Goal: Communication & Community: Connect with others

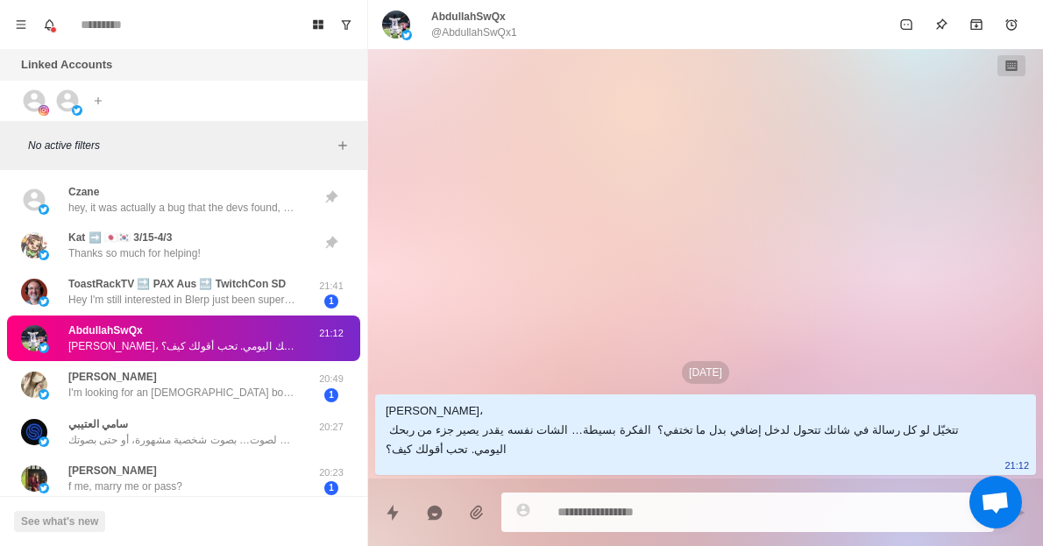
click at [456, 23] on p "AbdullahSwQx" at bounding box center [468, 17] width 74 height 16
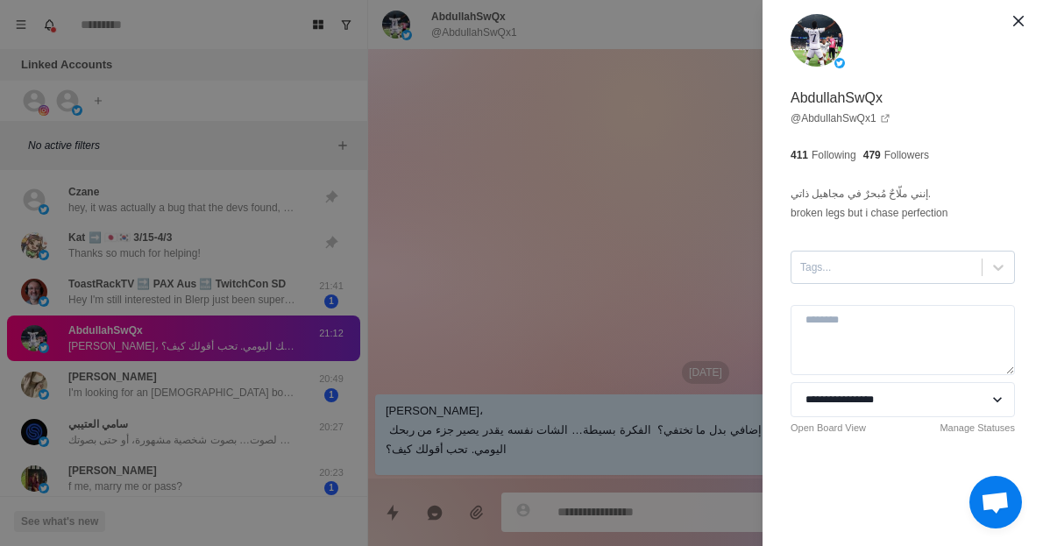
click at [923, 271] on div at bounding box center [886, 267] width 173 height 19
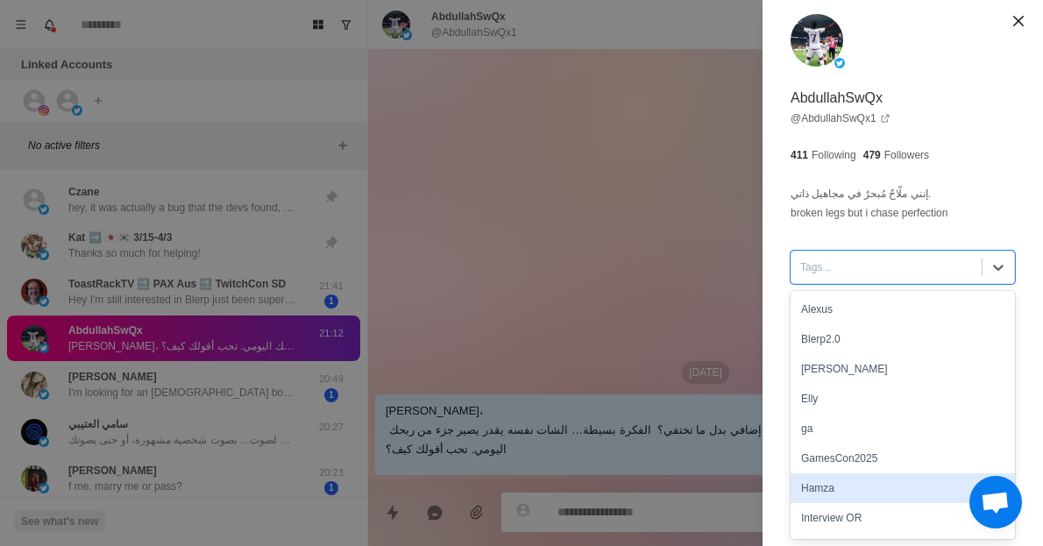
click at [832, 488] on div "Hamza" at bounding box center [902, 488] width 224 height 30
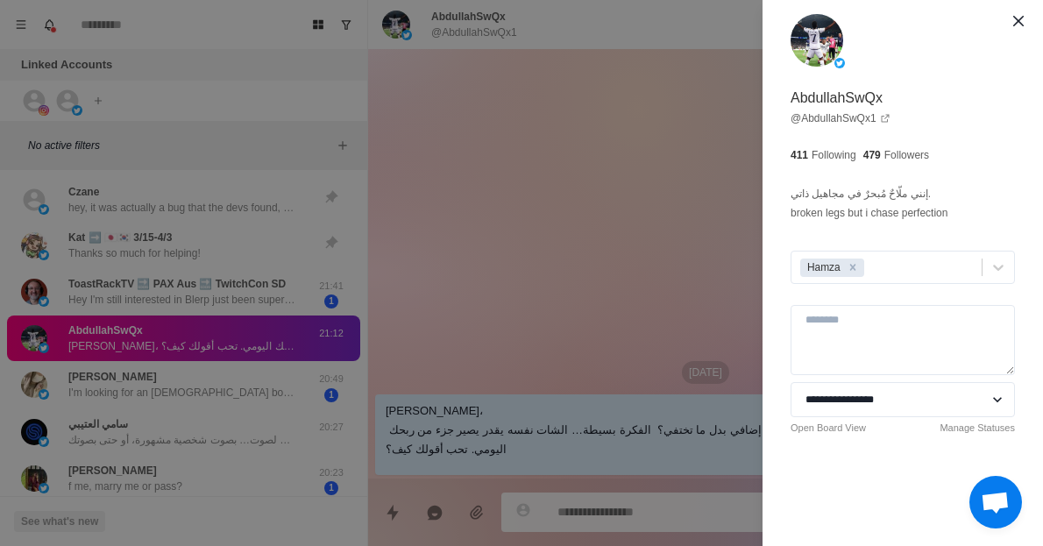
click at [616, 265] on div "**********" at bounding box center [521, 273] width 1043 height 546
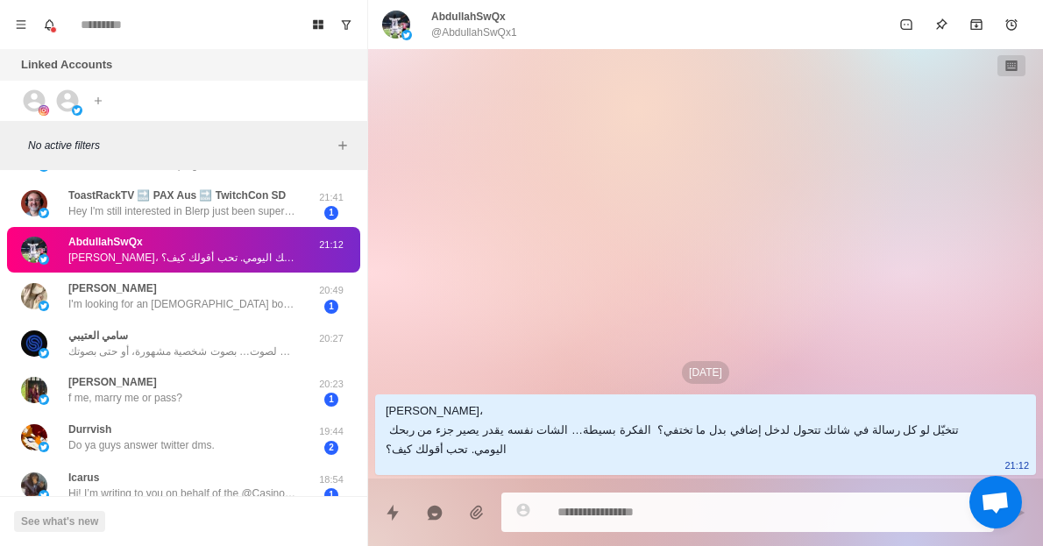
scroll to position [89, 0]
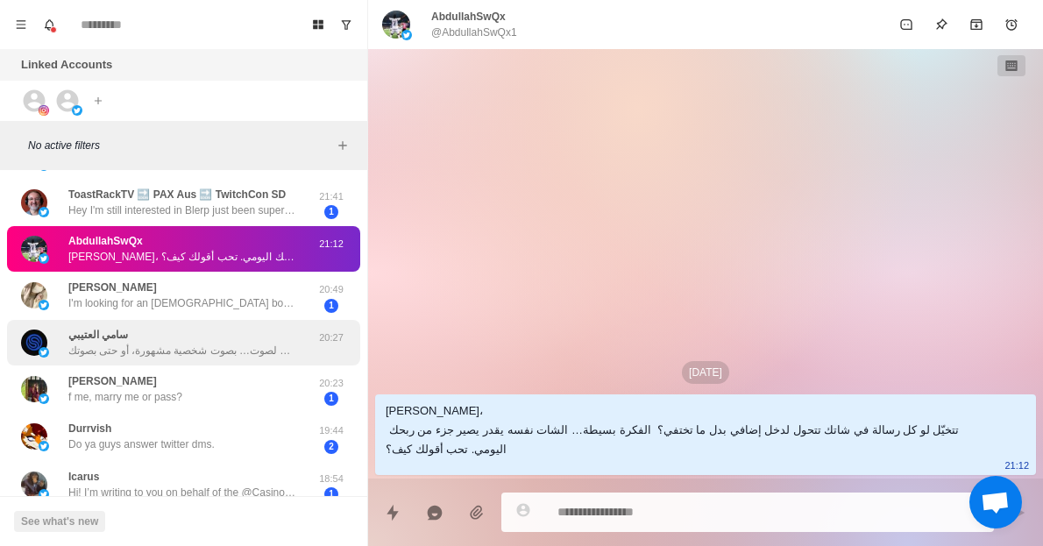
click at [262, 343] on p "سلام سامي، تخيل لو رسائل الشات في بثك تتحول لصوت… بصوت شخصية مشهورة، أو حتى بصو…" at bounding box center [182, 351] width 228 height 16
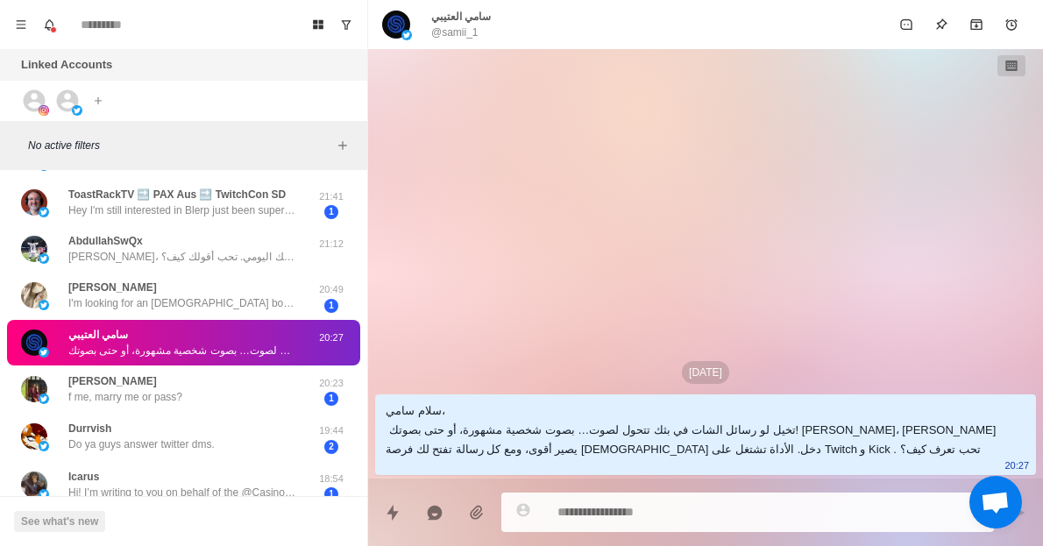
click at [453, 21] on p "سامي العتيبي" at bounding box center [461, 17] width 60 height 16
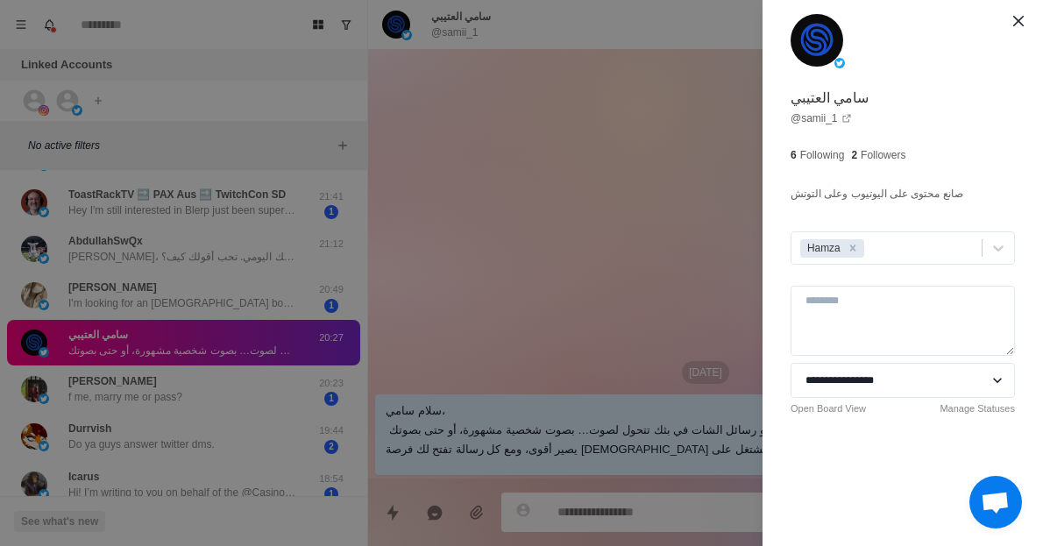
click at [666, 230] on div "**********" at bounding box center [521, 273] width 1043 height 546
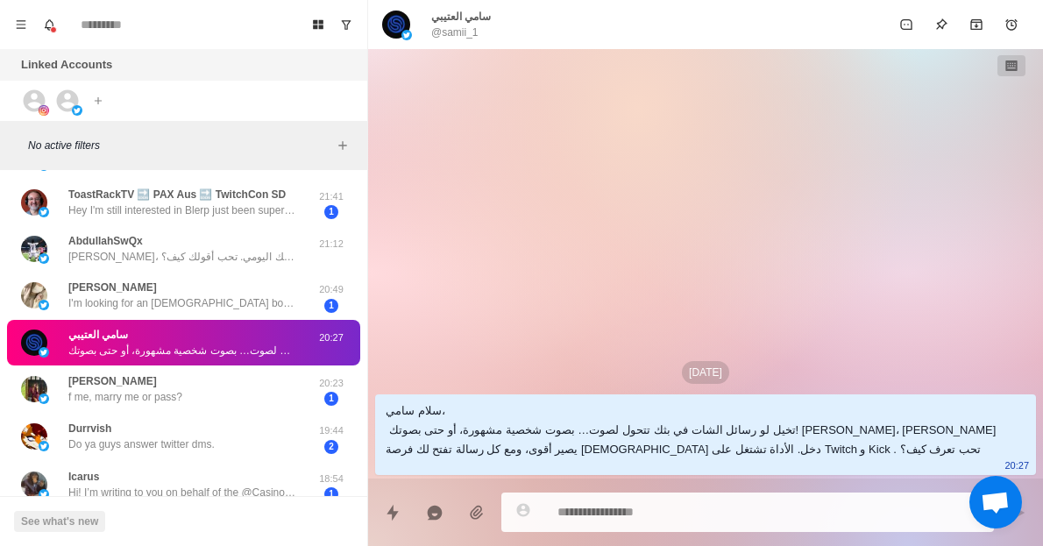
click at [484, 28] on div "[PERSON_NAME] العتيبي @samii_1" at bounding box center [461, 25] width 60 height 32
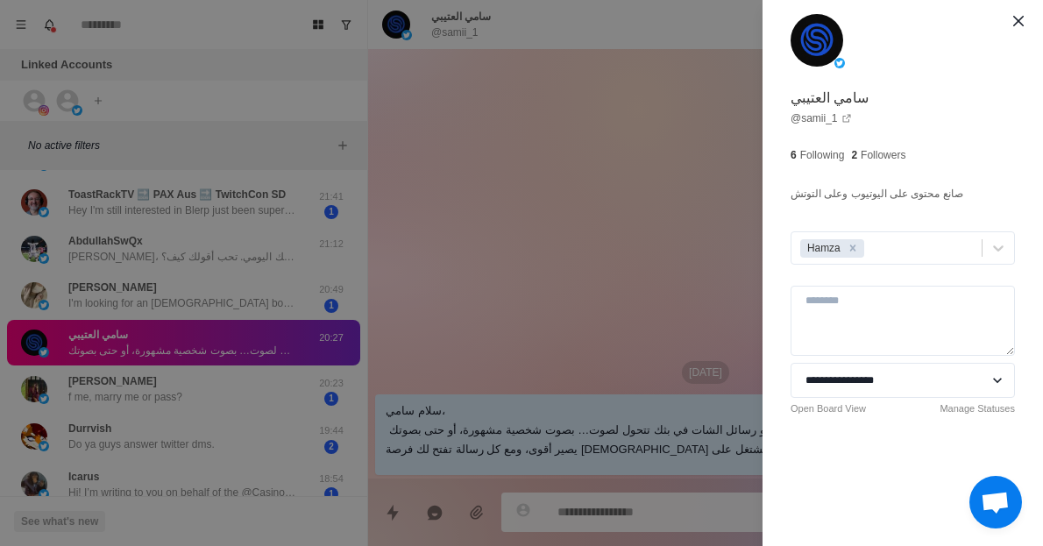
click at [539, 263] on div "**********" at bounding box center [521, 273] width 1043 height 546
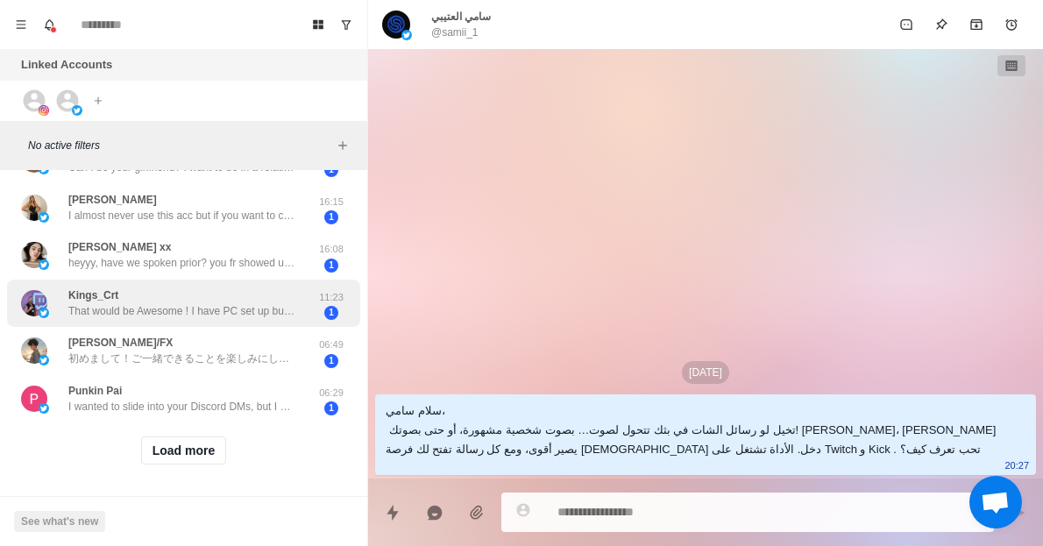
scroll to position [714, 0]
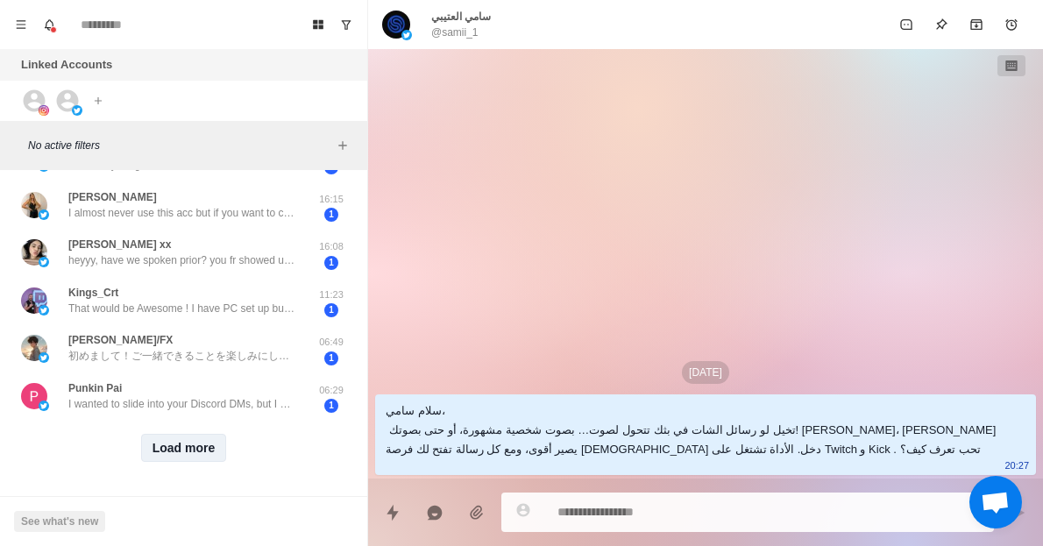
click at [195, 434] on button "Load more" at bounding box center [184, 448] width 86 height 28
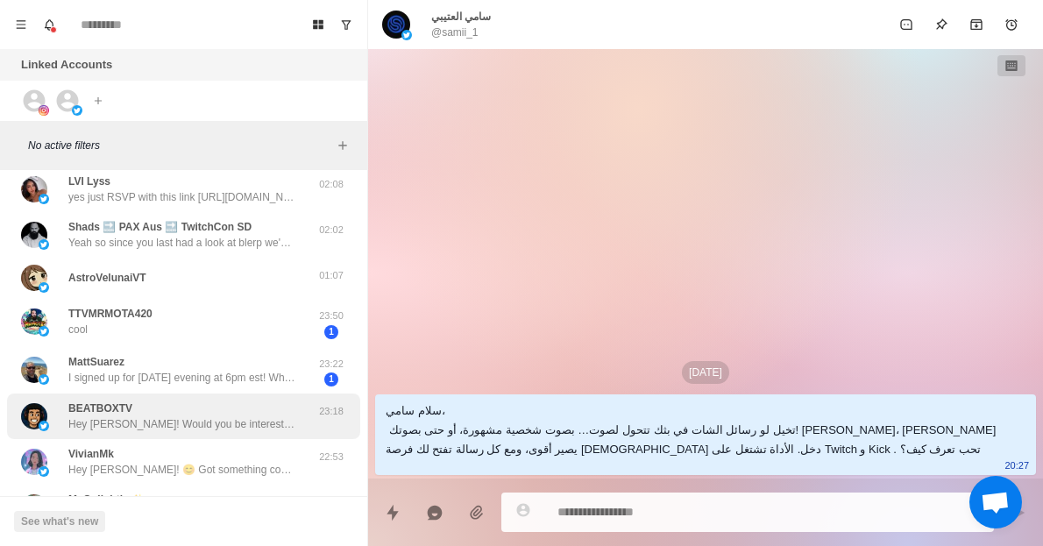
scroll to position [1374, 0]
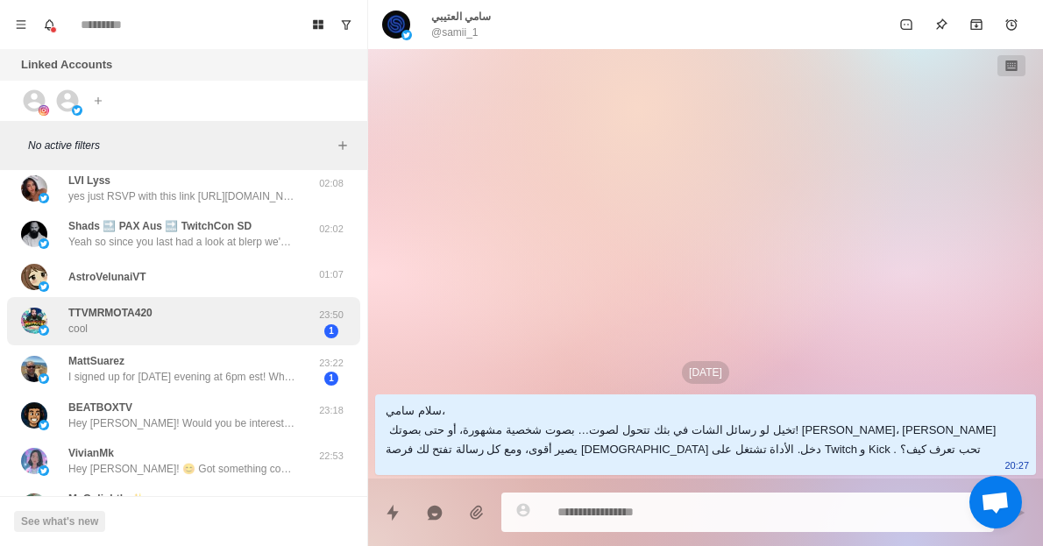
click at [184, 323] on div "TTVMRMOTA420 cool" at bounding box center [165, 321] width 288 height 34
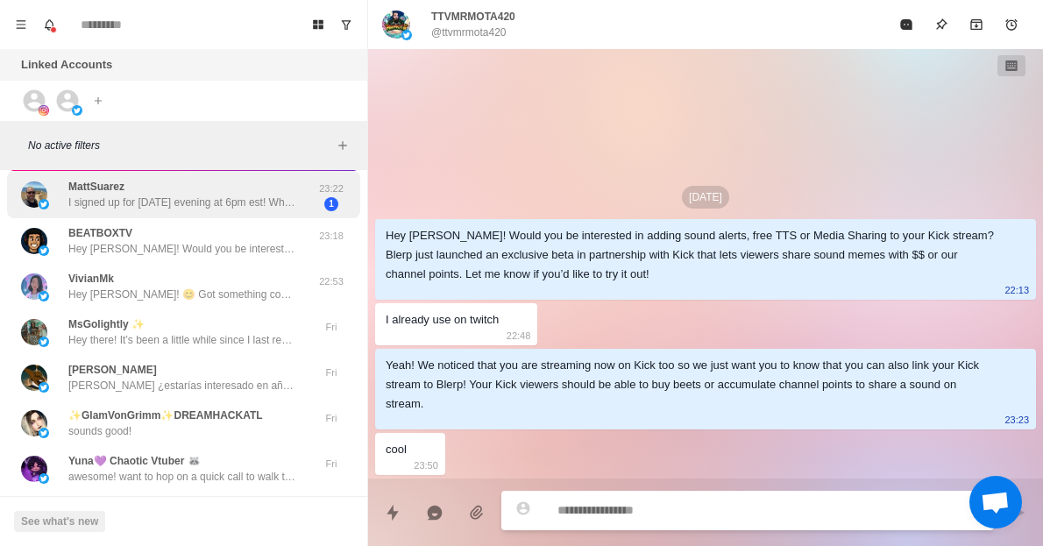
scroll to position [1633, 0]
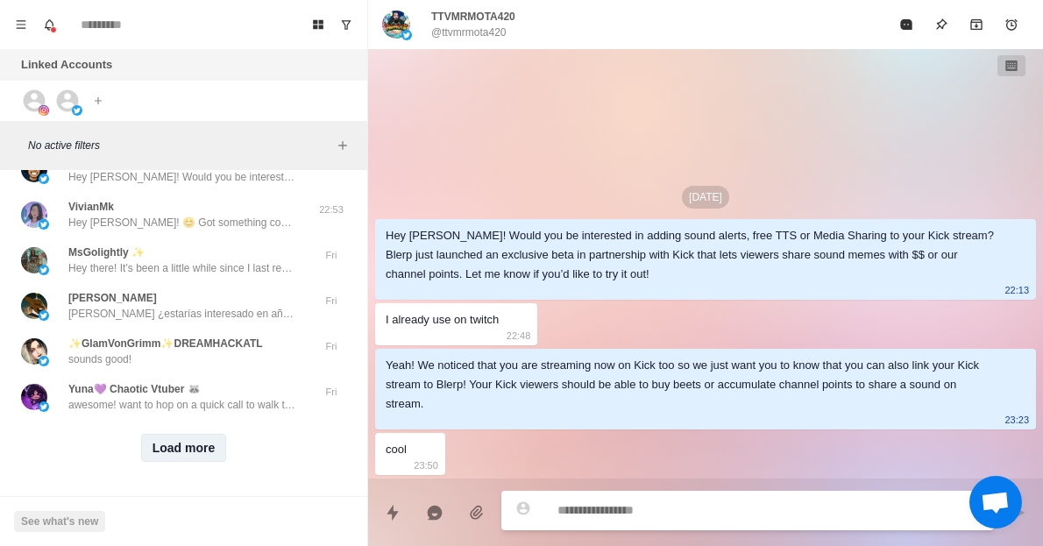
click at [162, 437] on button "Load more" at bounding box center [184, 448] width 86 height 28
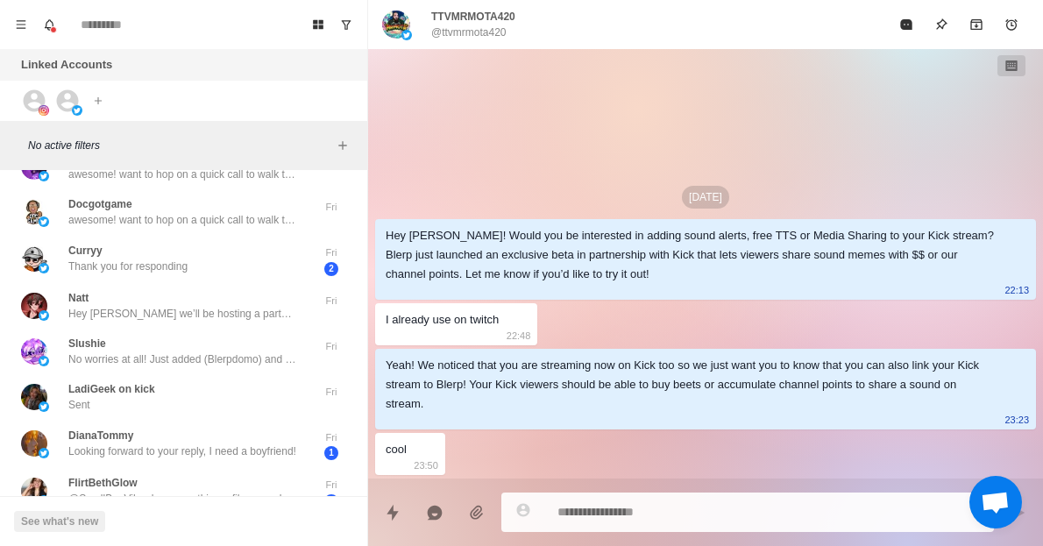
scroll to position [1851, 0]
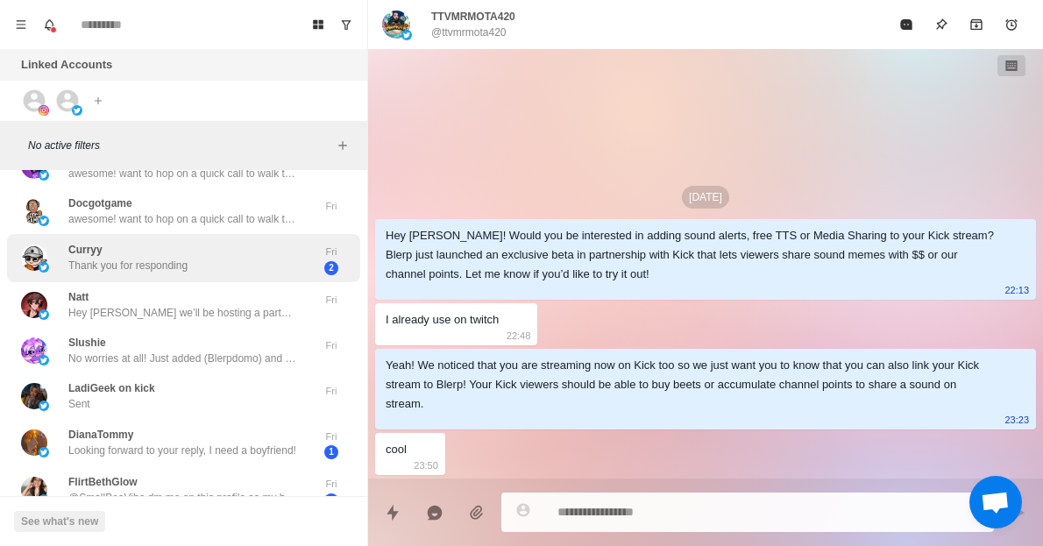
click at [172, 269] on p "Thank you for responding" at bounding box center [127, 266] width 119 height 16
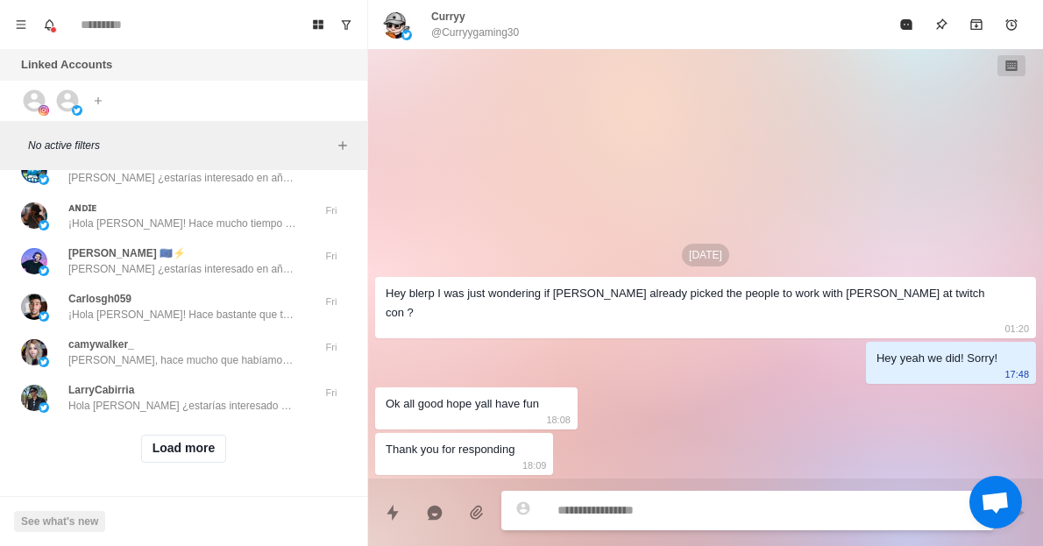
scroll to position [2550, 0]
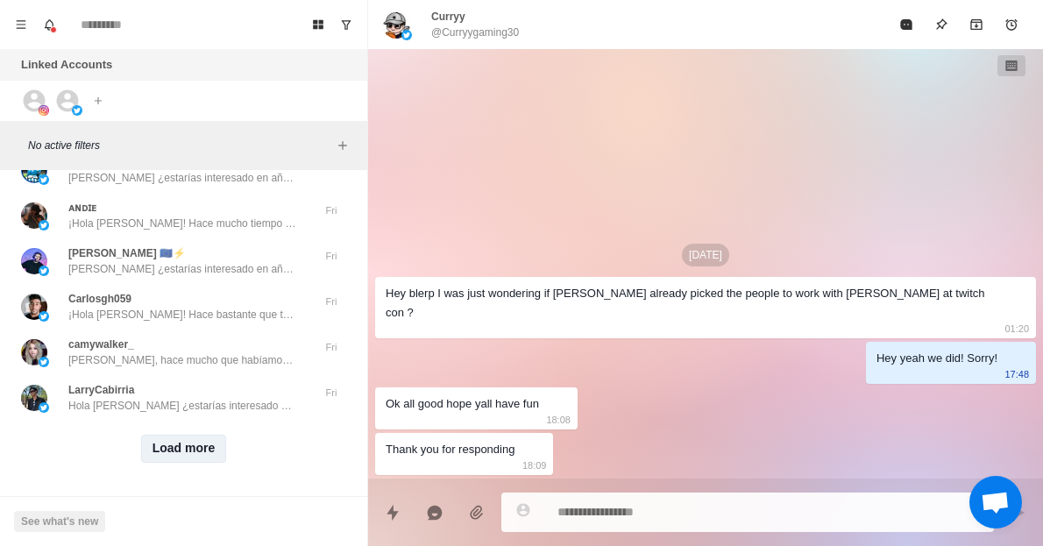
click at [161, 439] on button "Load more" at bounding box center [184, 449] width 86 height 28
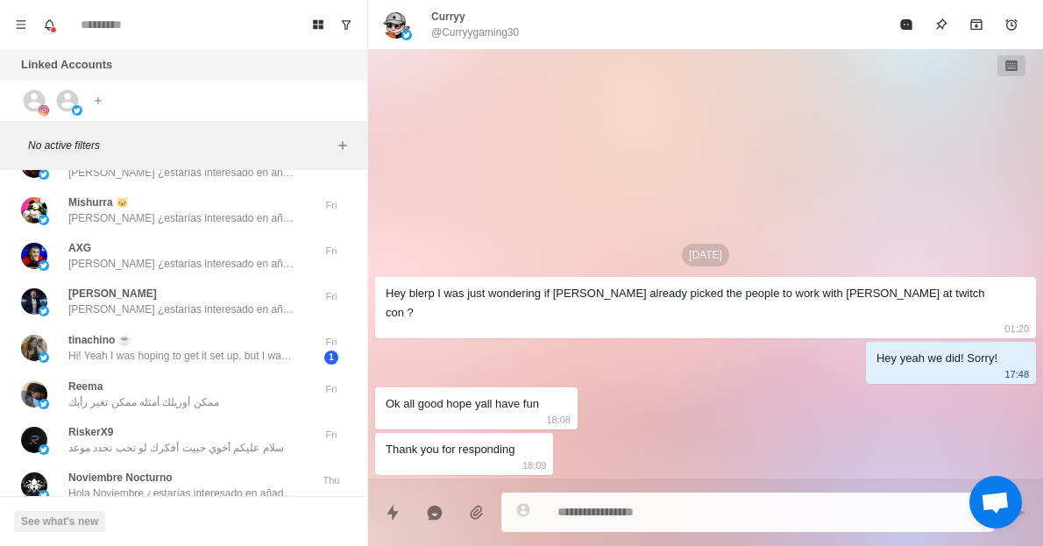
scroll to position [2817, 0]
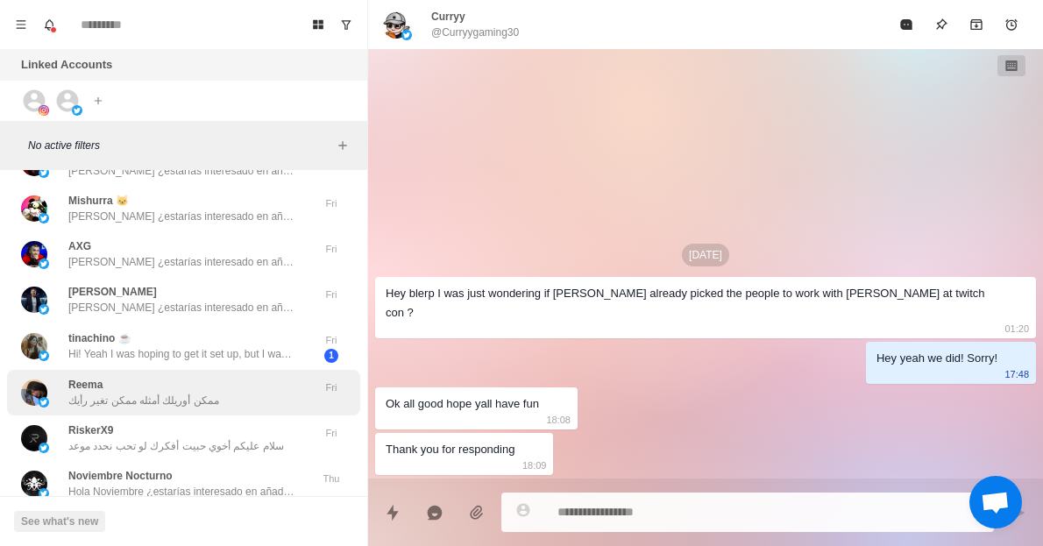
click at [189, 409] on div "[PERSON_NAME] ممكن أوريلك أمثله ممكن تغير رأيك Fri" at bounding box center [183, 393] width 353 height 46
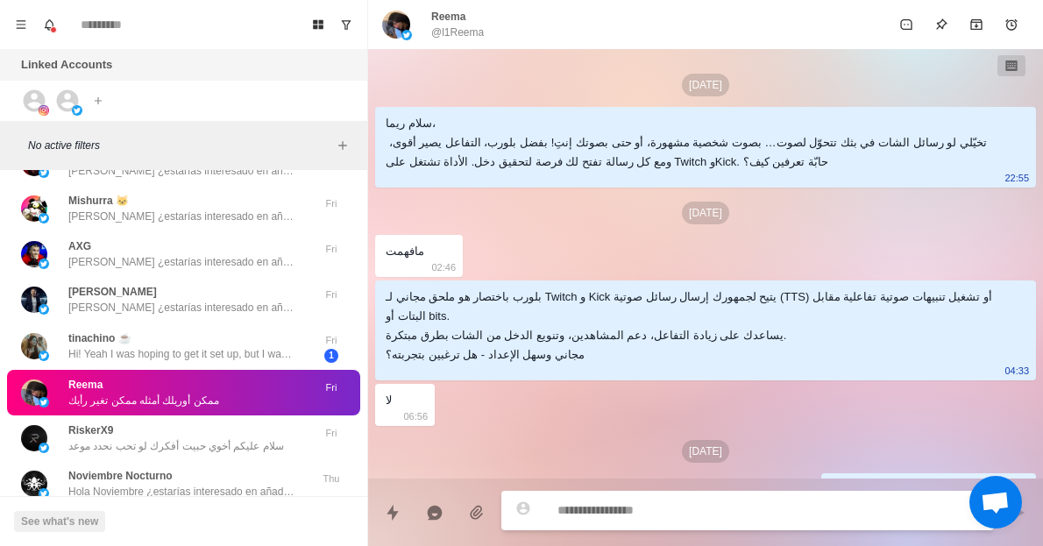
scroll to position [40, 0]
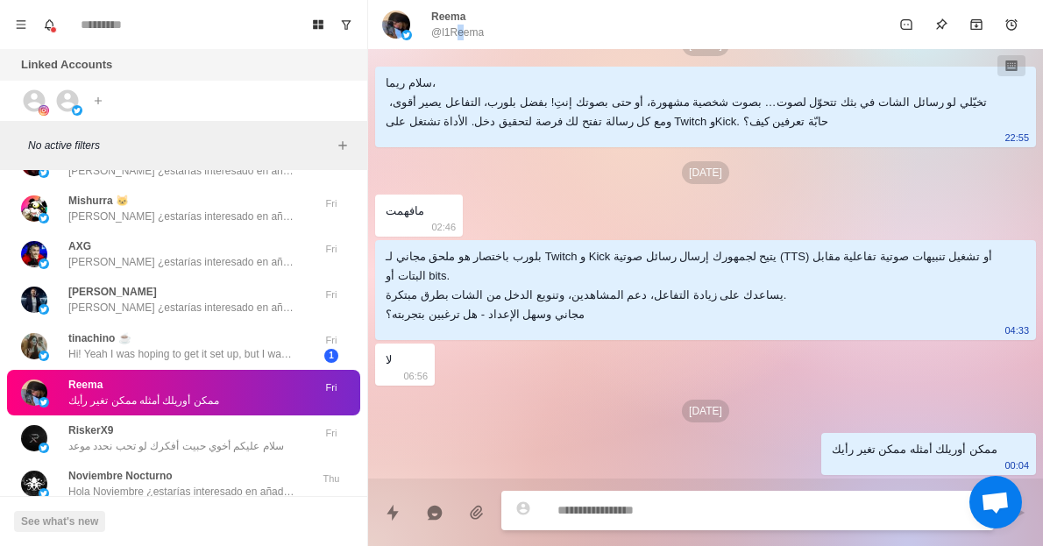
click at [457, 27] on p "@l1Reema" at bounding box center [457, 33] width 53 height 16
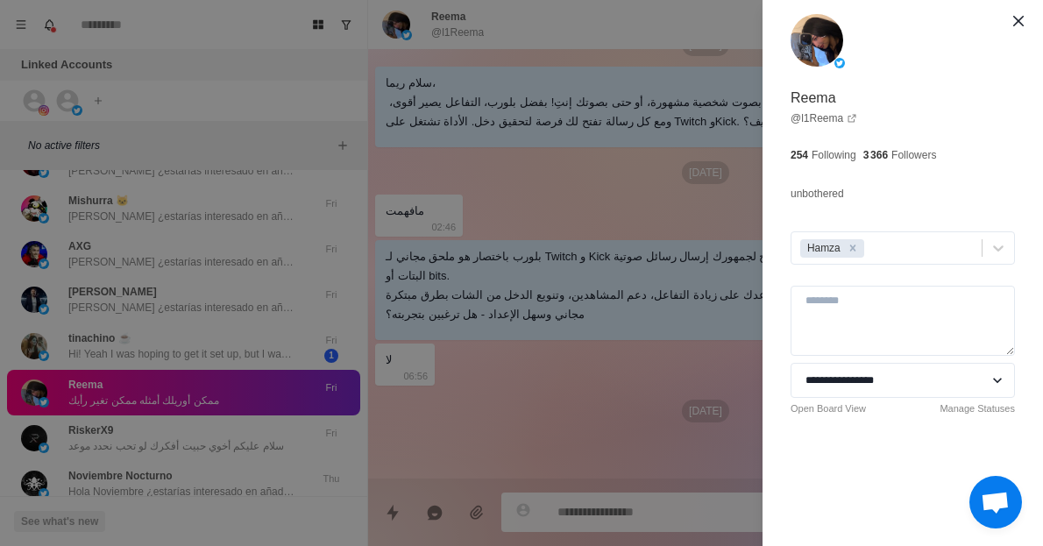
click at [120, 453] on div "**********" at bounding box center [521, 273] width 1043 height 546
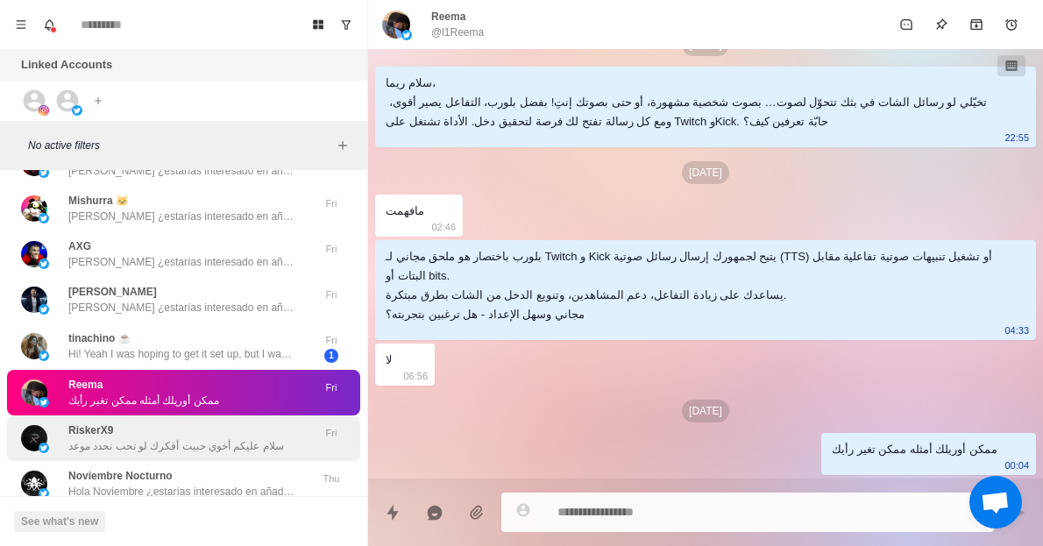
click at [128, 445] on p "سلام عليكم أخوي حبيت أفكرك لو تحب نحدد موعد" at bounding box center [176, 446] width 216 height 16
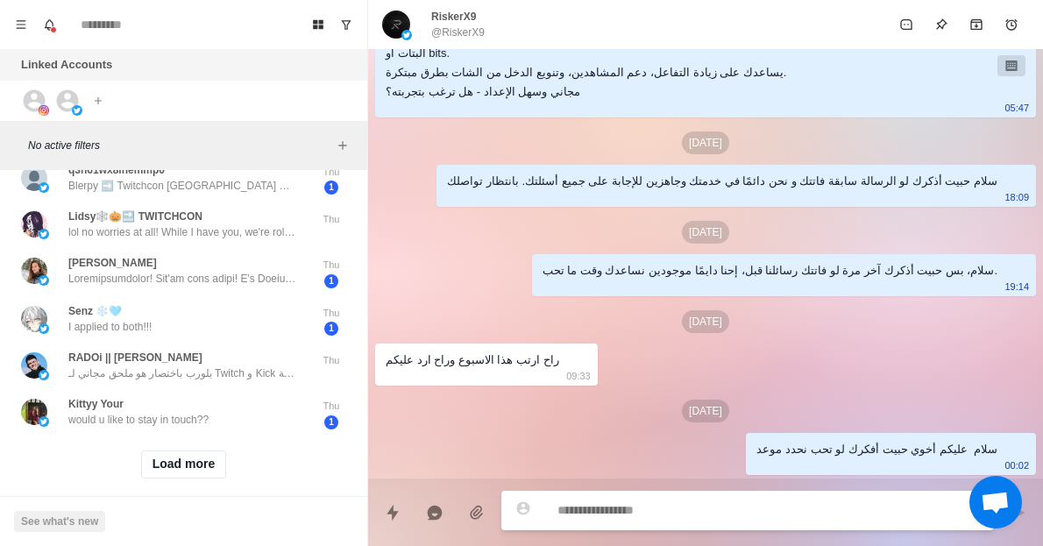
scroll to position [3446, 0]
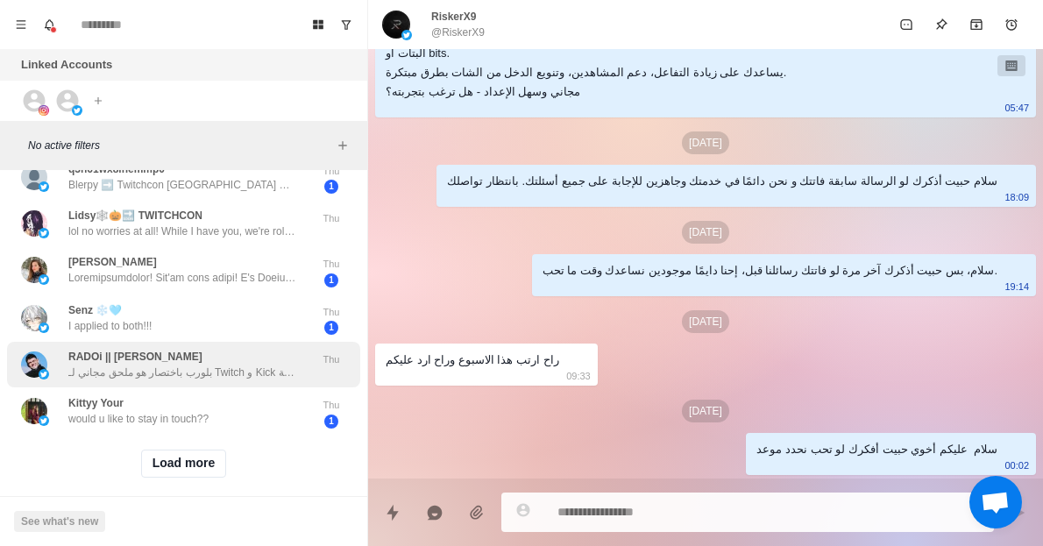
click at [230, 377] on p "بلورب باختصار هو ملحق مجاني لـ Twitch و Kick يتيح لجمهورك إرسال رسائل صوتية (TT…" at bounding box center [182, 372] width 228 height 16
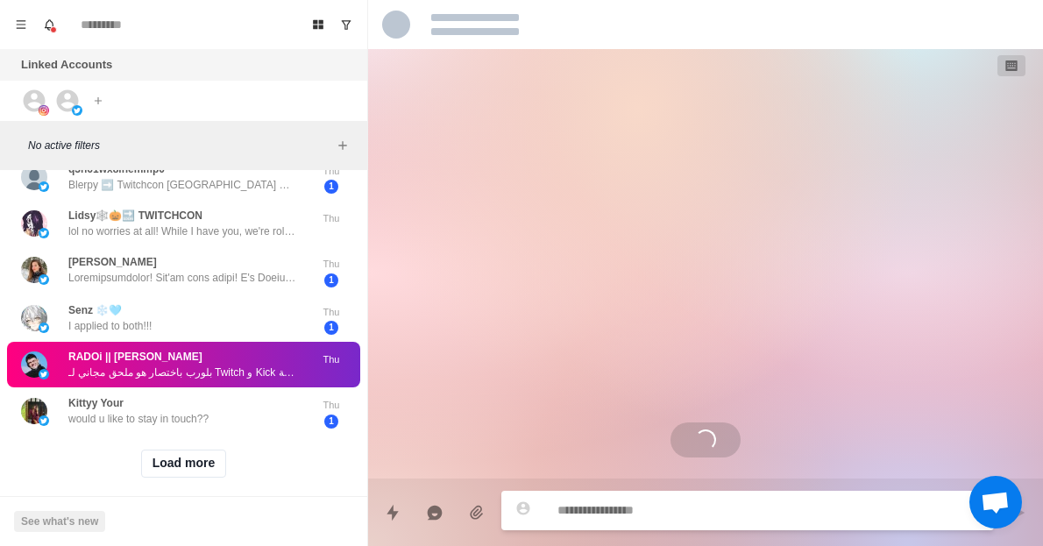
scroll to position [0, 0]
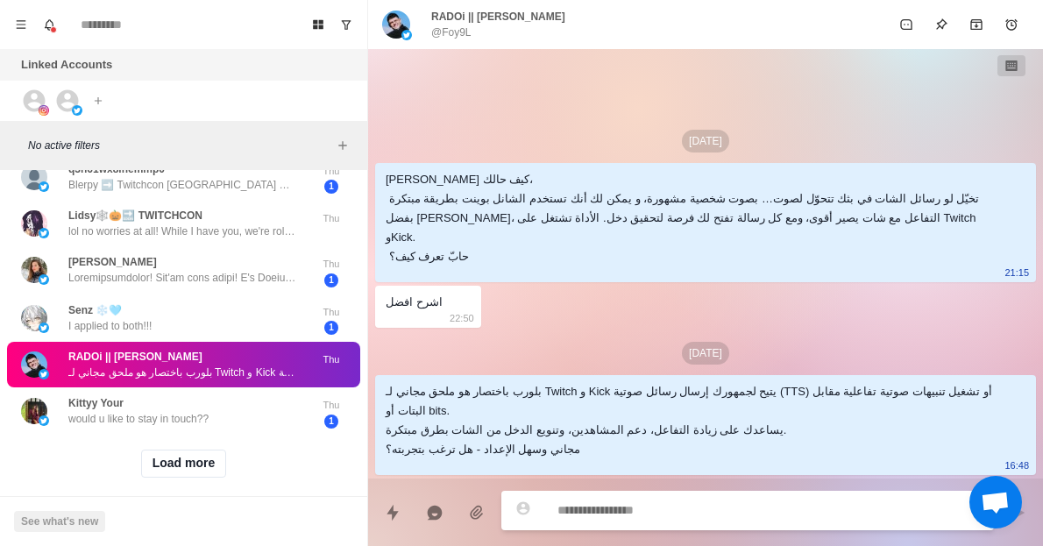
click at [458, 18] on p "RADOi || [PERSON_NAME]" at bounding box center [498, 17] width 134 height 16
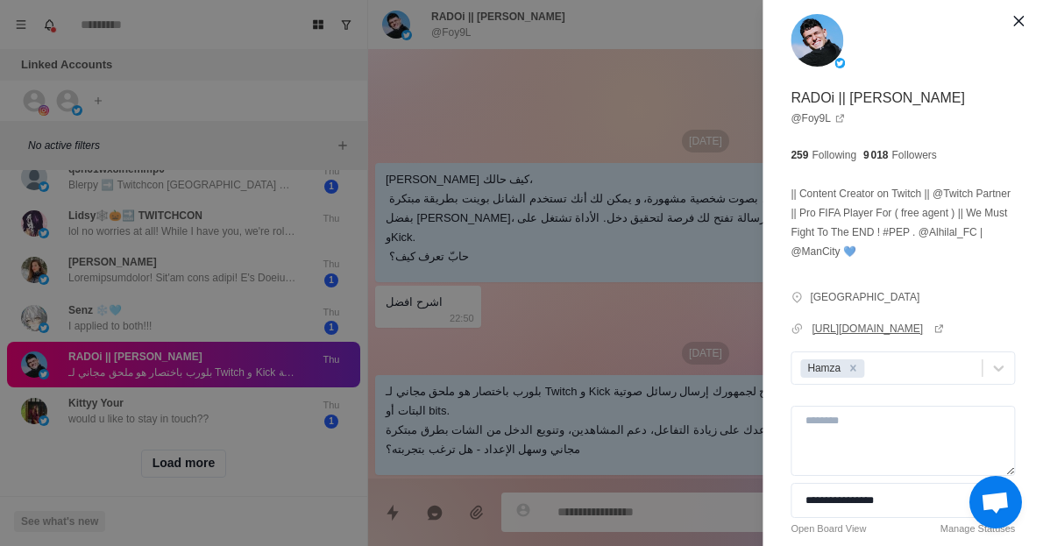
type textarea "*"
